Goal: Information Seeking & Learning: Find contact information

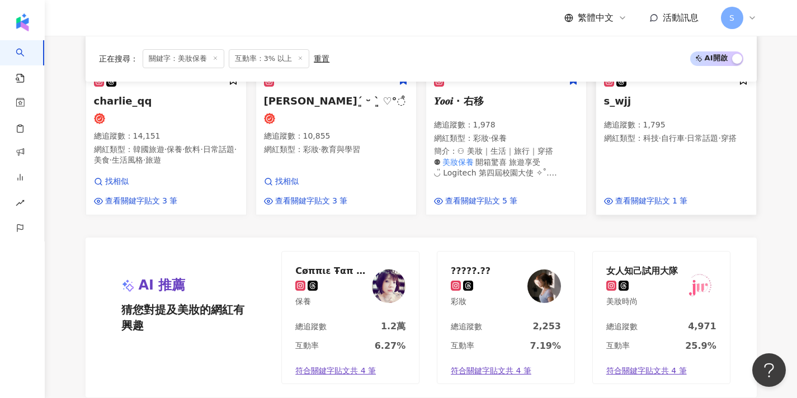
scroll to position [1006, 0]
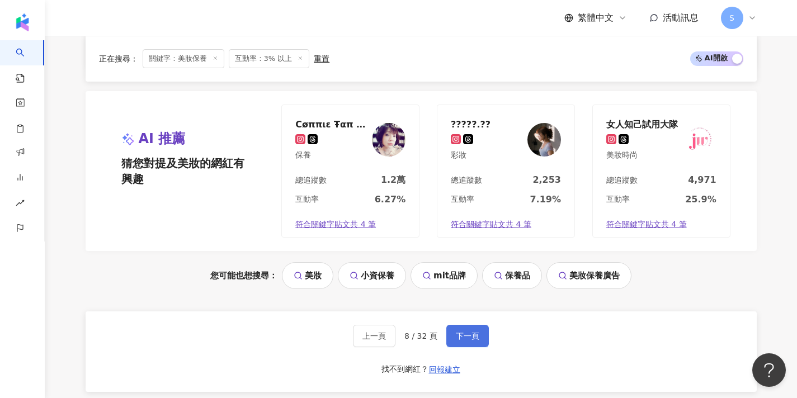
click at [473, 331] on span "下一頁" at bounding box center [467, 335] width 23 height 9
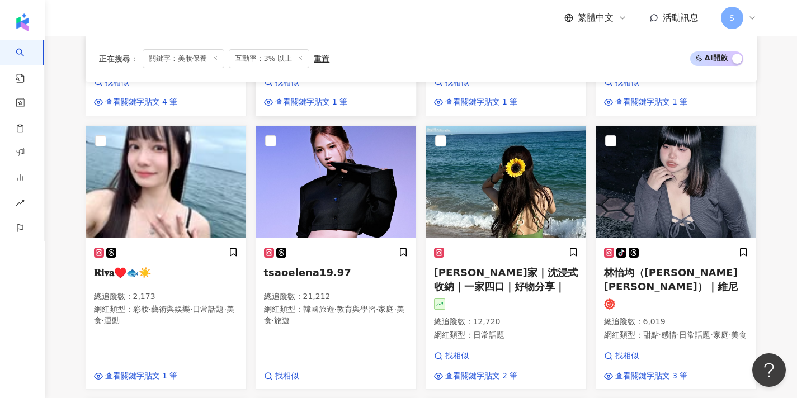
scroll to position [435, 0]
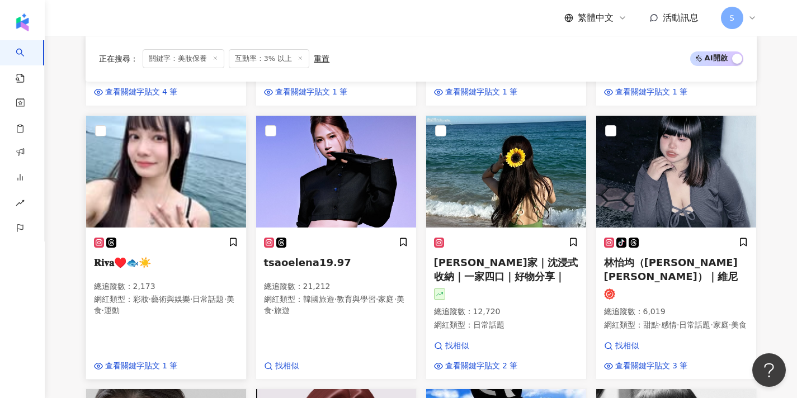
click at [178, 216] on div at bounding box center [166, 172] width 160 height 113
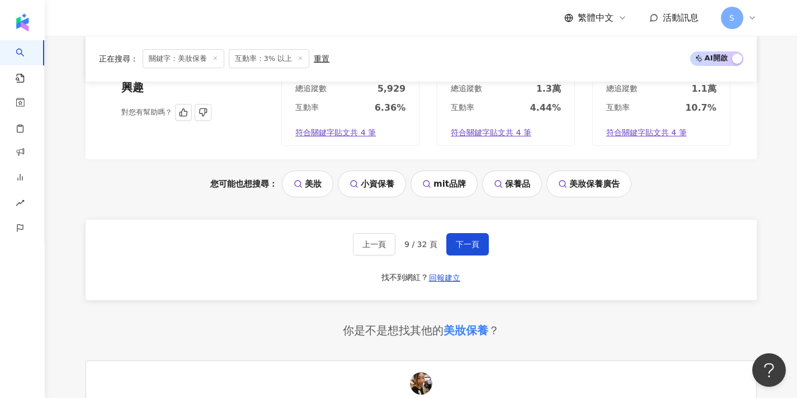
scroll to position [1228, 0]
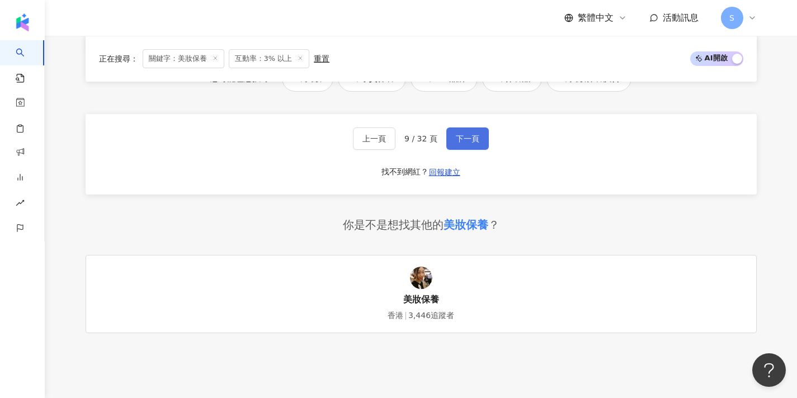
click at [458, 127] on button "下一頁" at bounding box center [467, 138] width 42 height 22
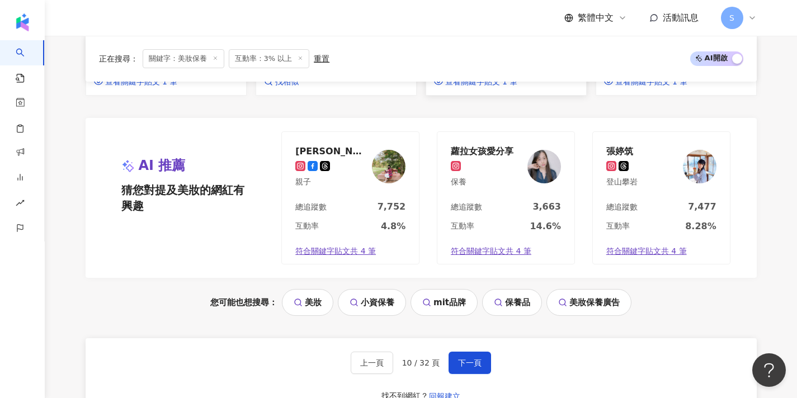
scroll to position [996, 0]
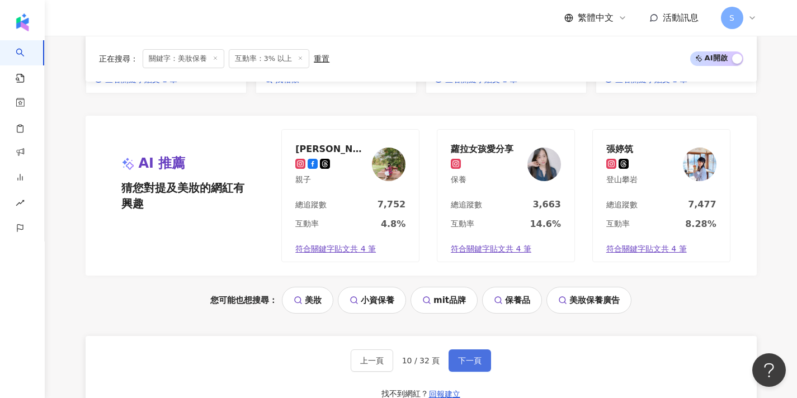
click at [462, 356] on span "下一頁" at bounding box center [469, 360] width 23 height 9
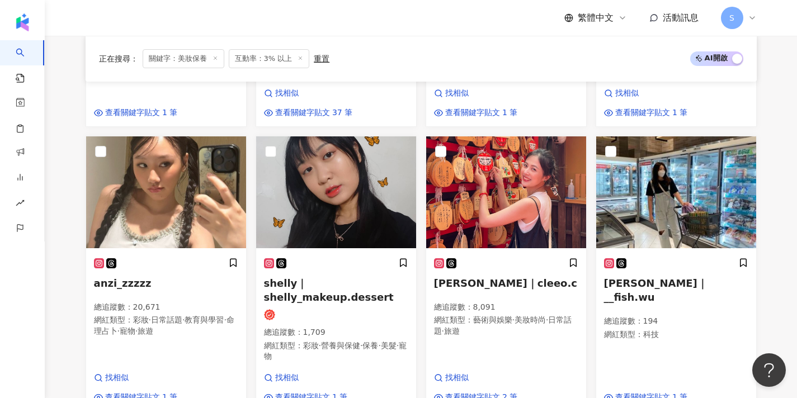
scroll to position [664, 0]
click at [181, 196] on img at bounding box center [166, 192] width 160 height 112
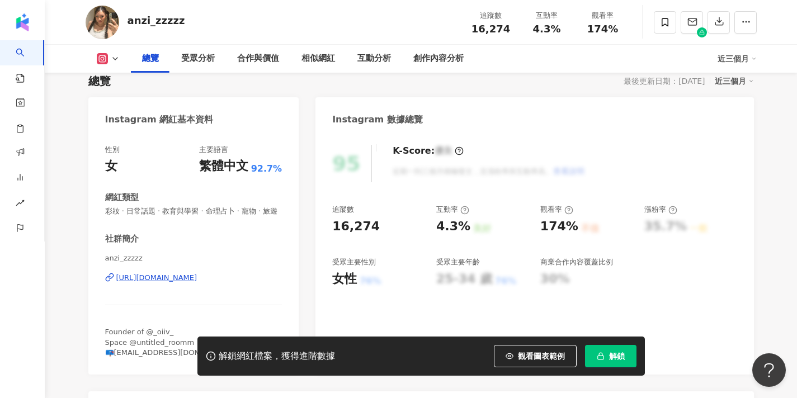
scroll to position [88, 0]
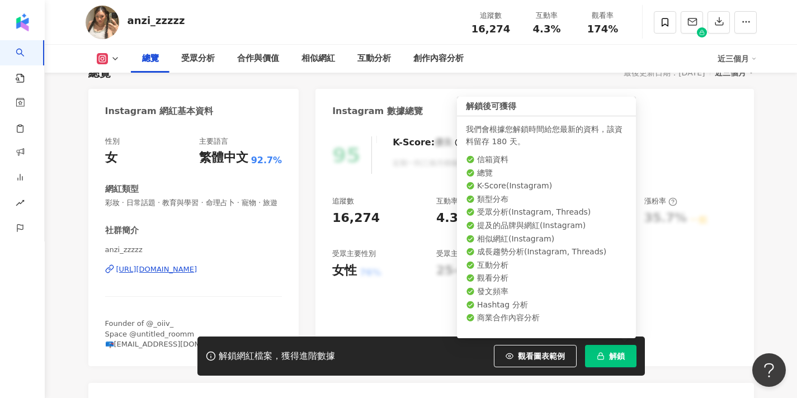
click at [607, 363] on button "解鎖" at bounding box center [610, 356] width 51 height 22
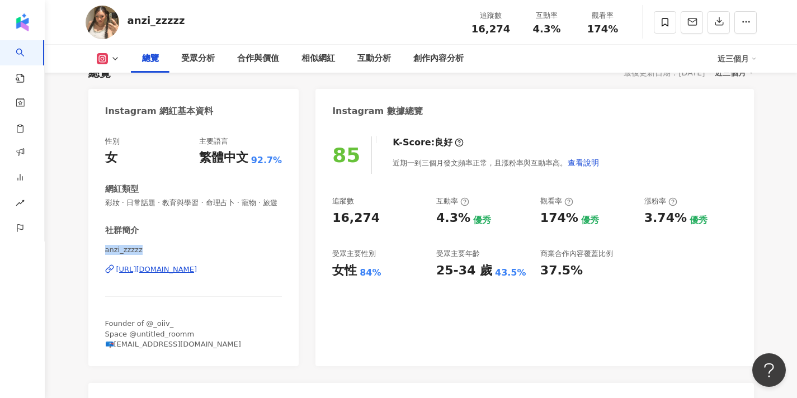
drag, startPoint x: 147, startPoint y: 249, endPoint x: 83, endPoint y: 249, distance: 64.3
copy span "anzi_zzzzz"
click at [197, 267] on div "https://www.instagram.com/anzi_zzzzz/" at bounding box center [156, 269] width 81 height 10
drag, startPoint x: 197, startPoint y: 346, endPoint x: 115, endPoint y: 345, distance: 82.2
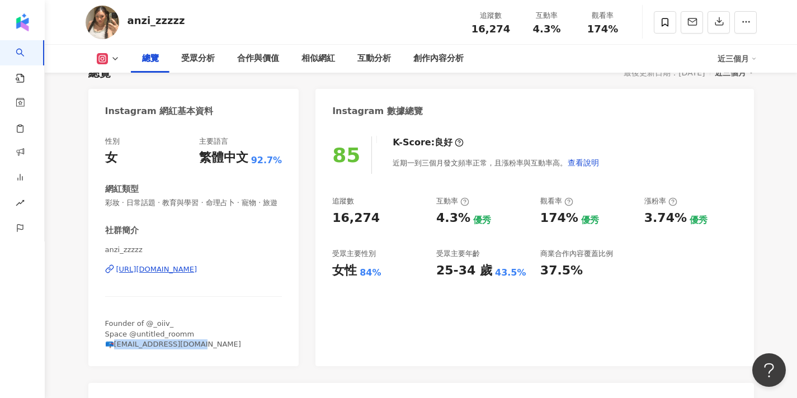
click at [115, 345] on div "Founder of @_oiiv_ Space @untitled_roomm 📪anzilai0310@gmail.com" at bounding box center [193, 334] width 177 height 31
copy span "nzilai0310@gmail.com"
click at [659, 26] on span at bounding box center [664, 22] width 22 height 22
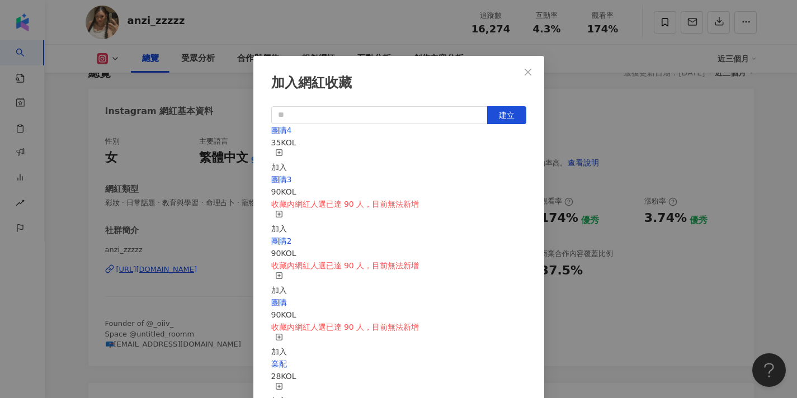
click at [287, 149] on button "加入" at bounding box center [279, 161] width 16 height 25
click at [524, 74] on icon "close" at bounding box center [527, 72] width 9 height 9
